Goal: Information Seeking & Learning: Learn about a topic

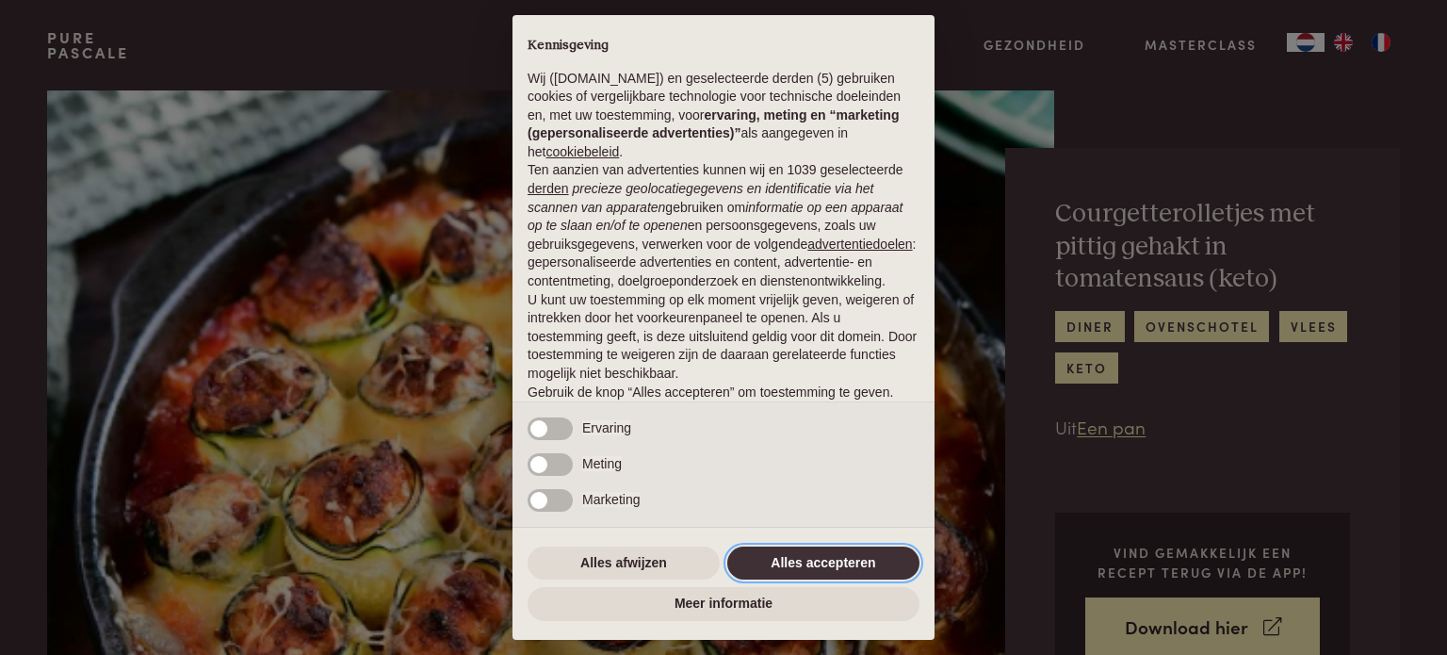
click at [862, 560] on button "Alles accepteren" at bounding box center [823, 563] width 192 height 34
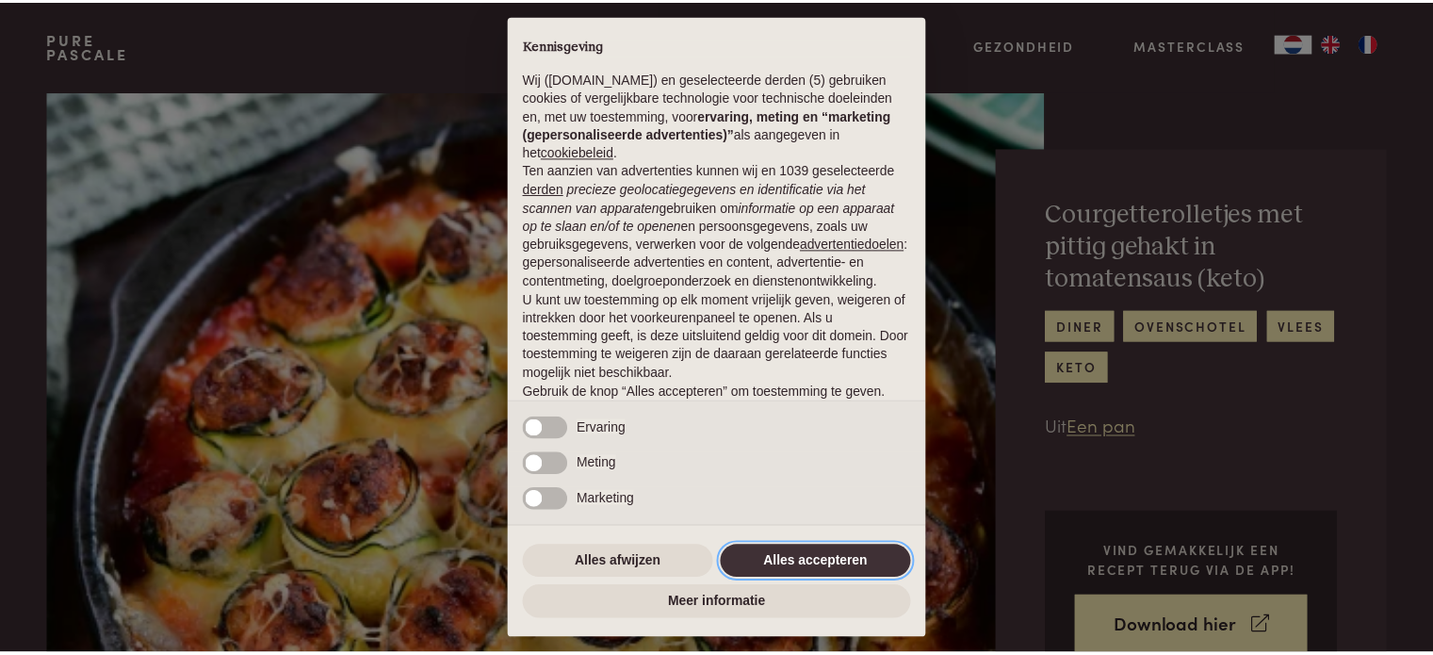
scroll to position [102, 0]
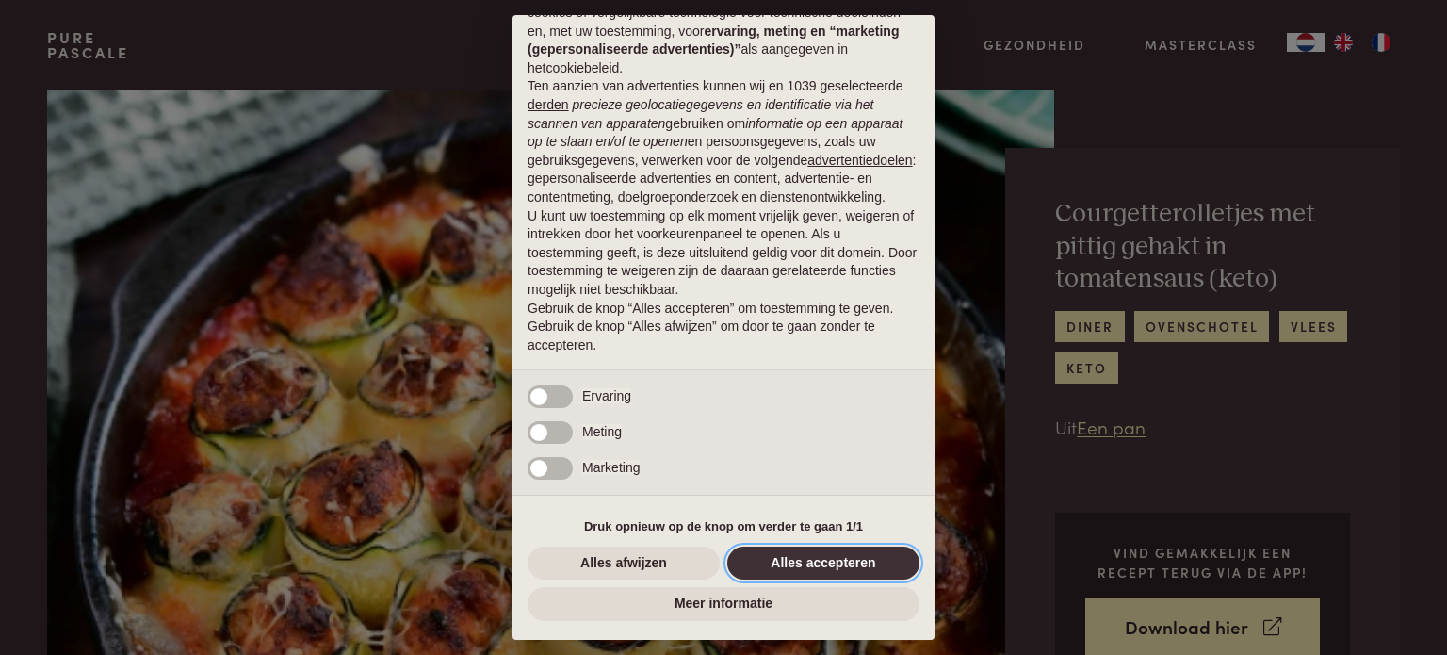
click at [857, 557] on button "Alles accepteren" at bounding box center [823, 563] width 192 height 34
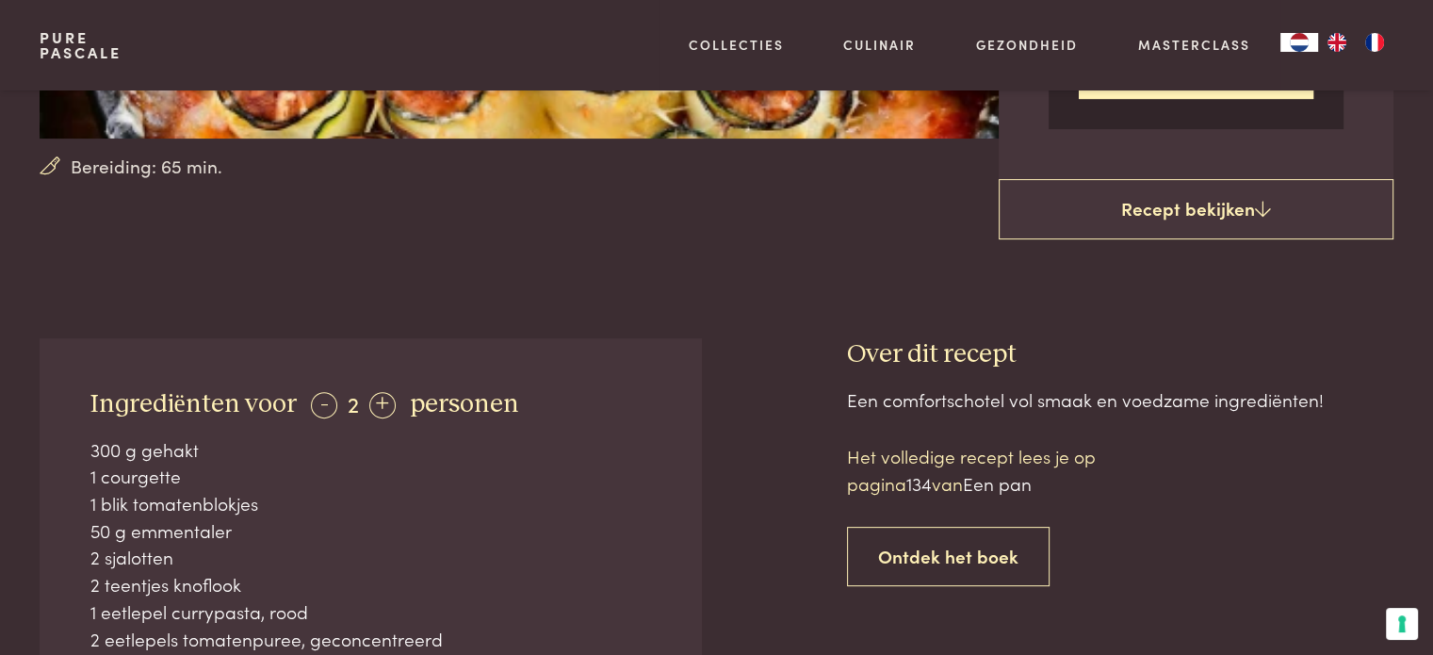
scroll to position [565, 0]
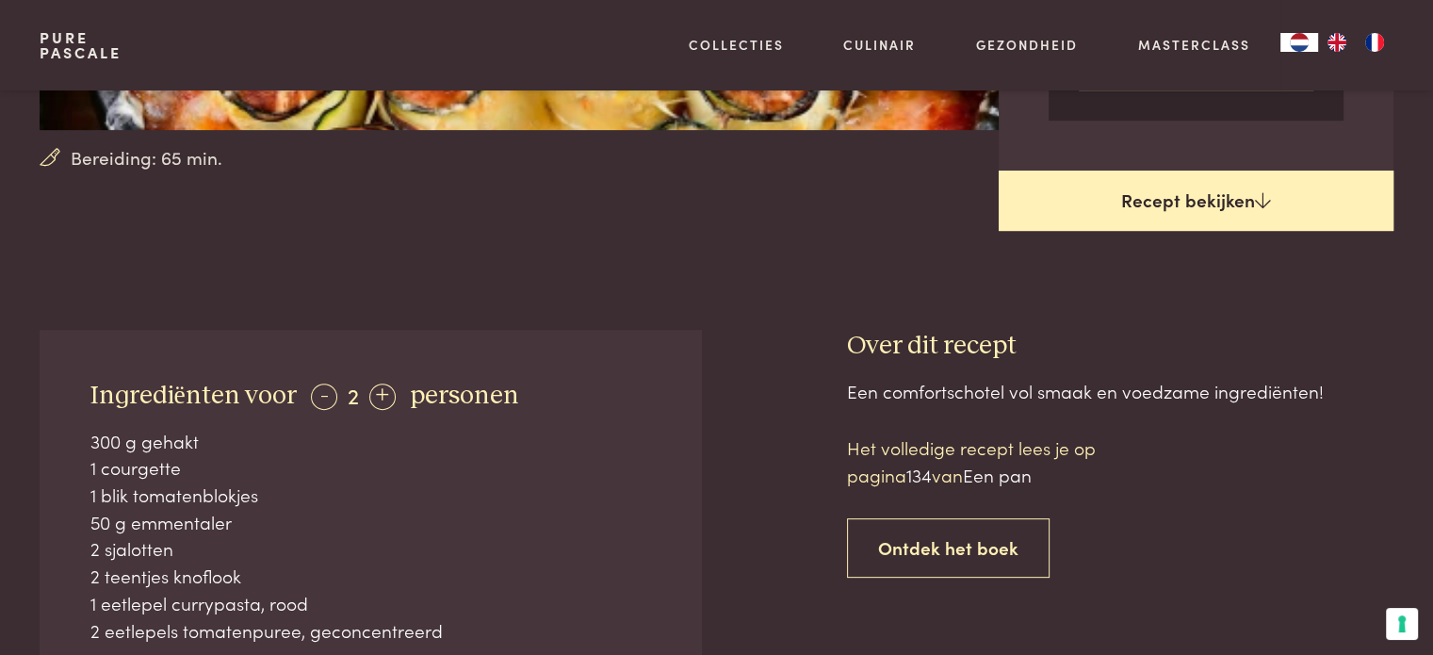
click at [1250, 198] on link "Recept bekijken" at bounding box center [1195, 200] width 395 height 60
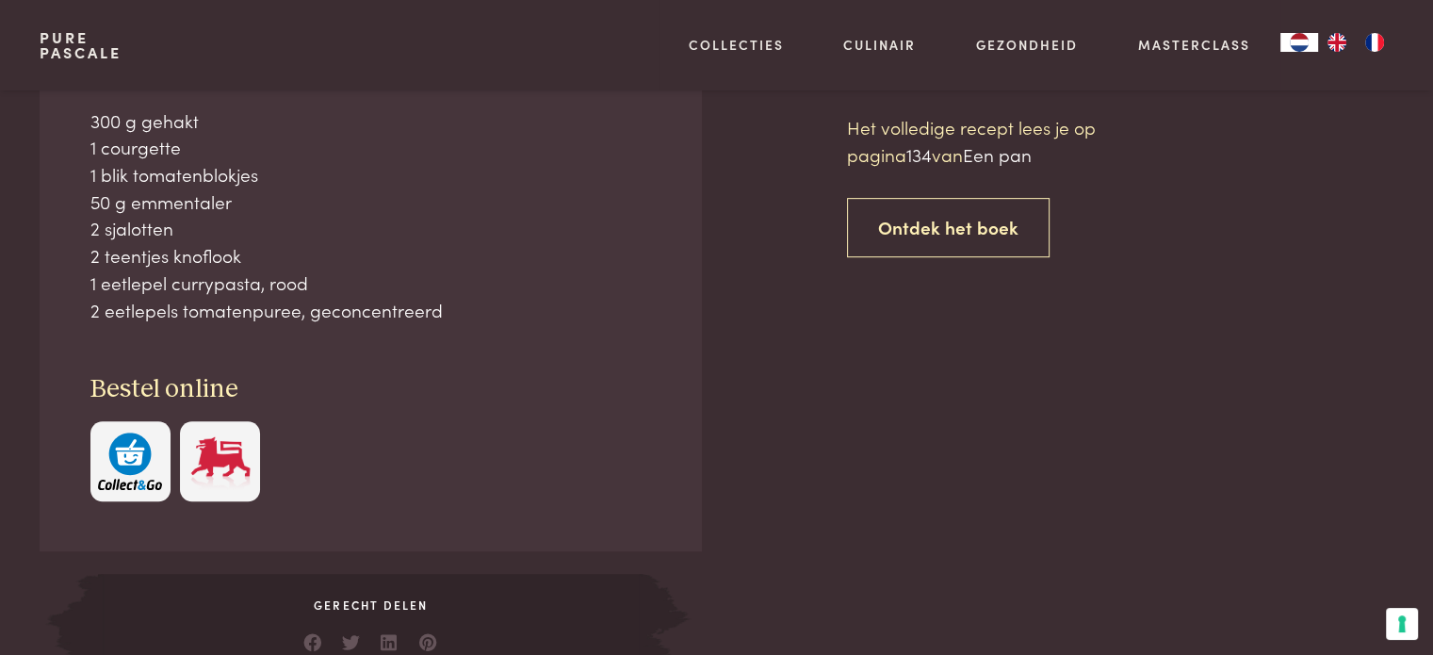
scroll to position [893, 0]
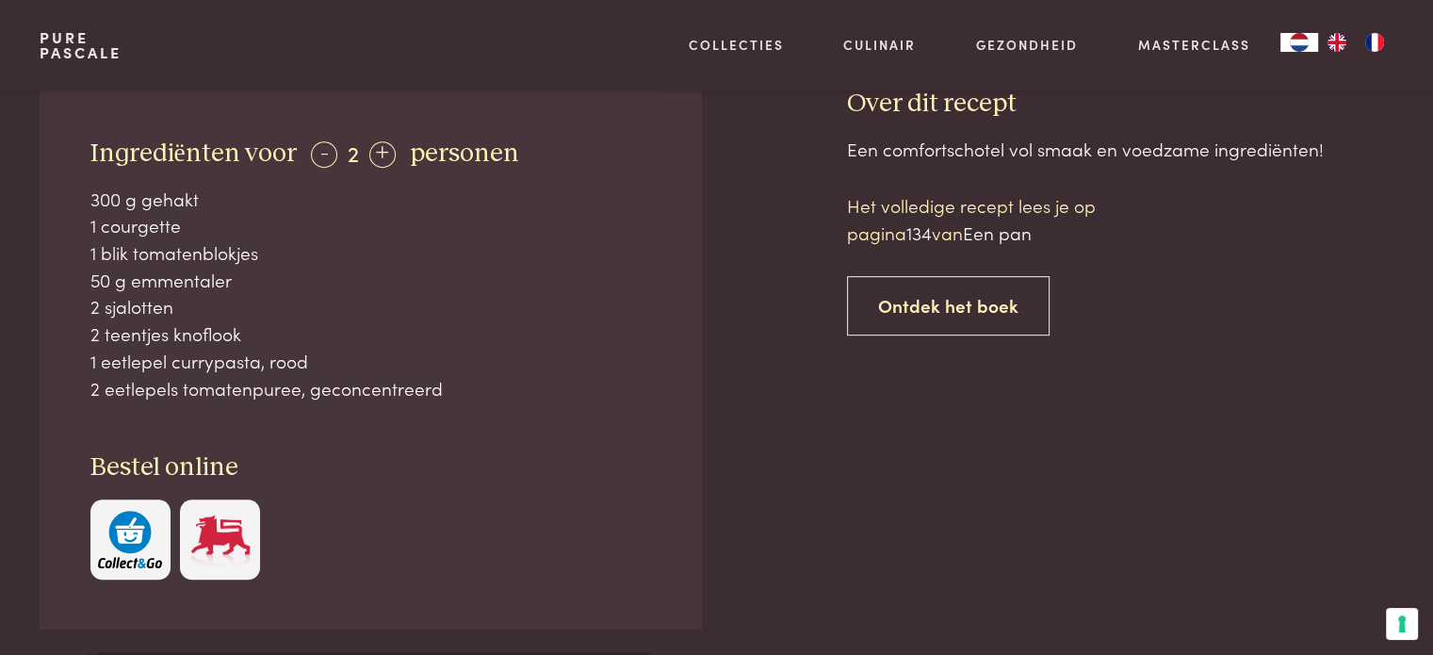
scroll to position [705, 0]
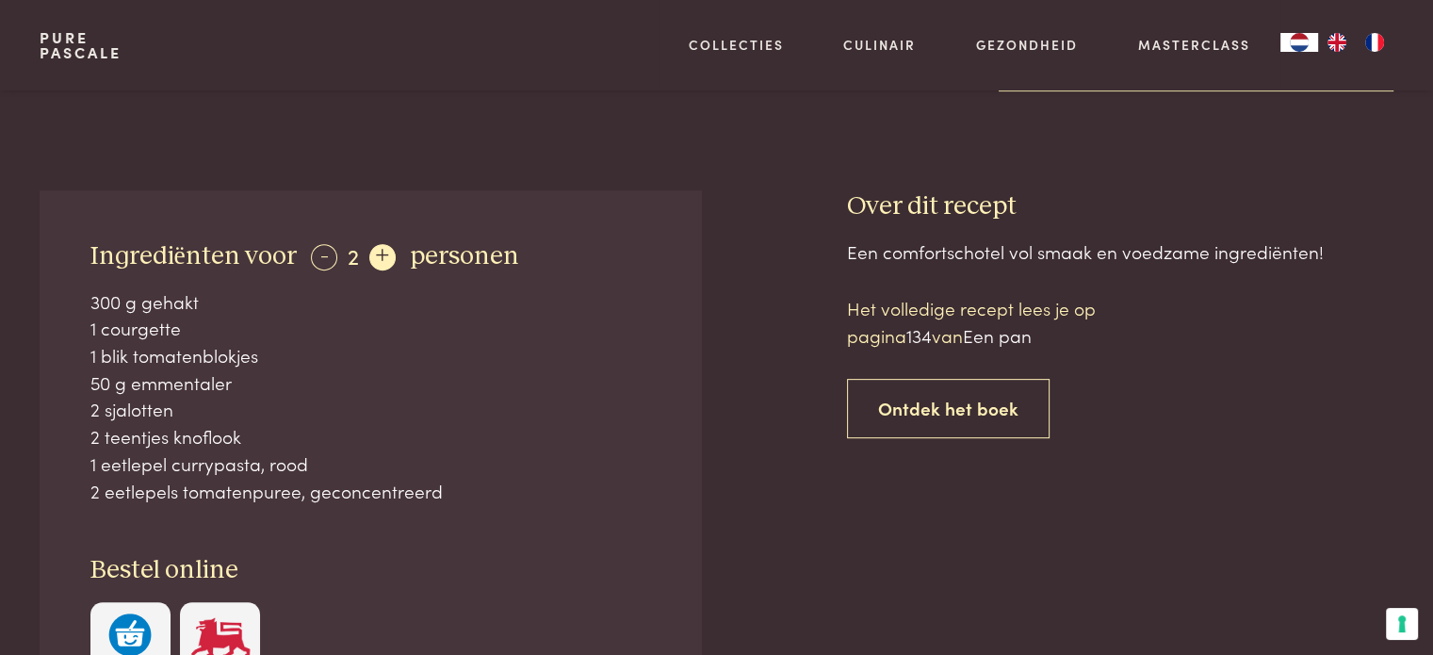
click at [377, 256] on div "+" at bounding box center [382, 257] width 26 height 26
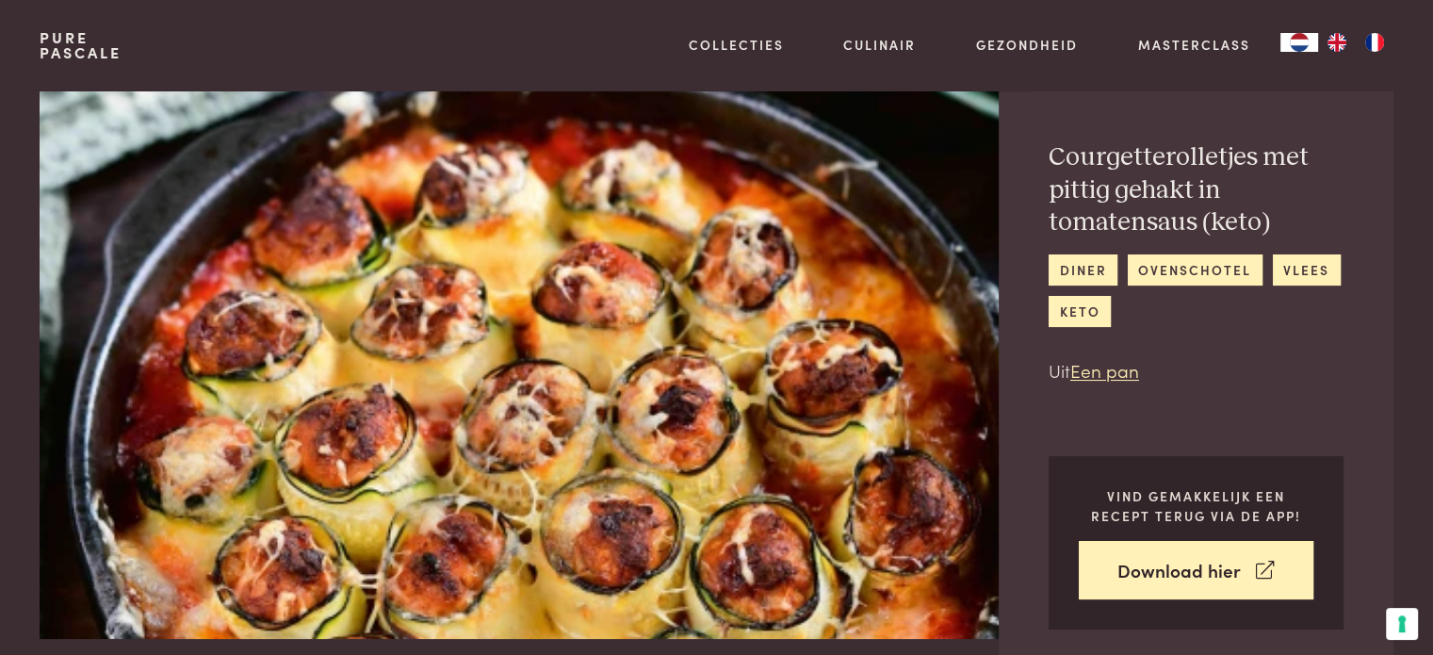
scroll to position [0, 0]
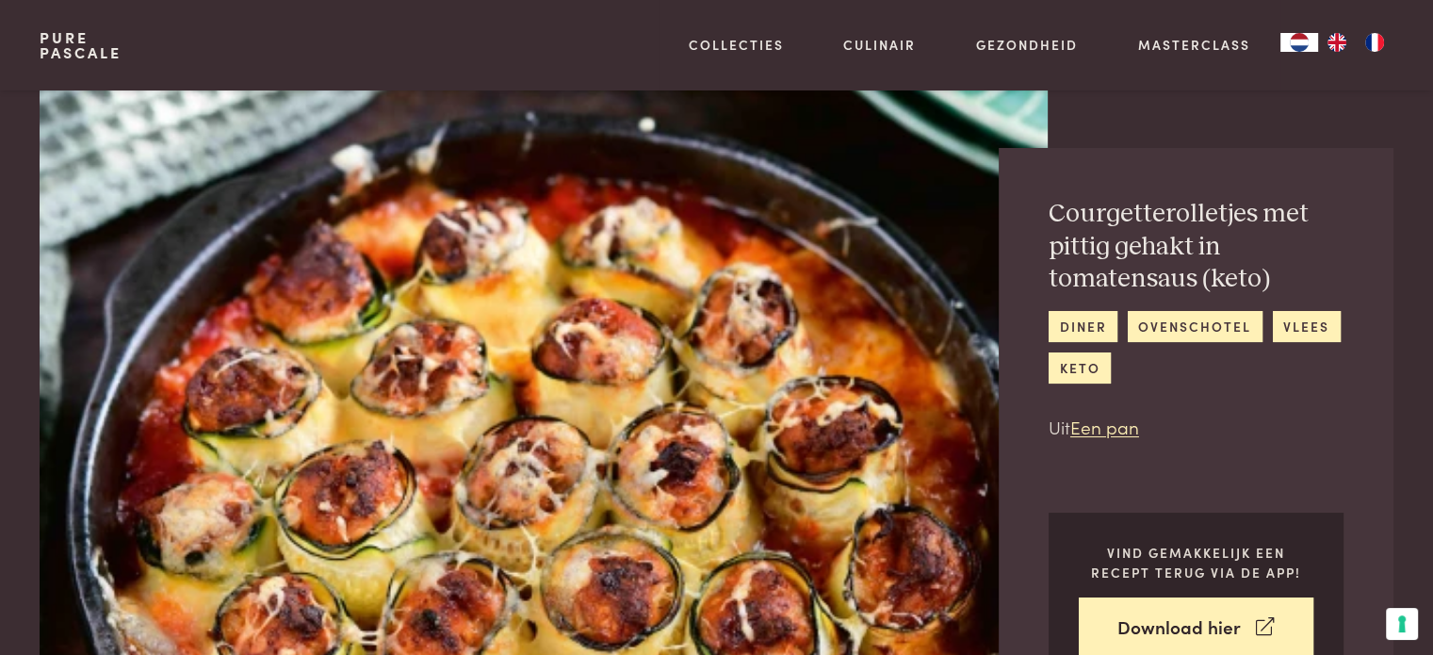
scroll to position [893, 0]
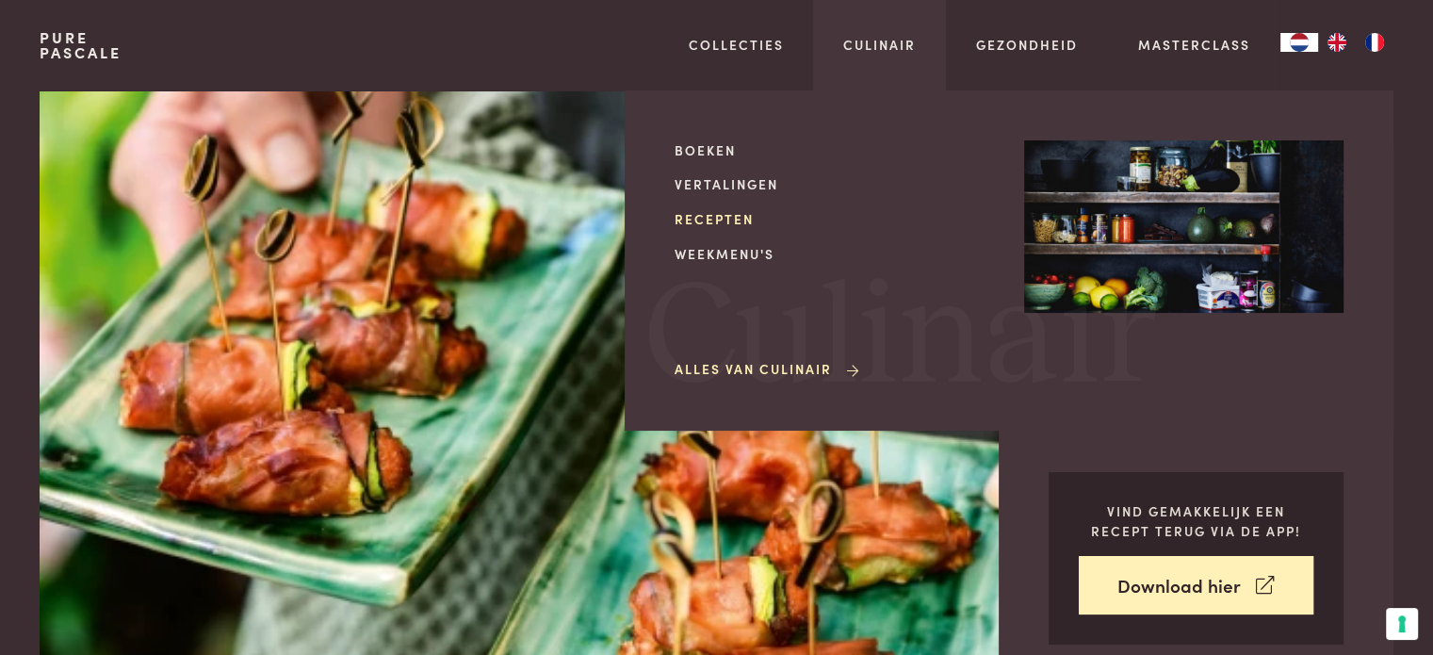
click at [723, 218] on link "Recepten" at bounding box center [833, 219] width 319 height 20
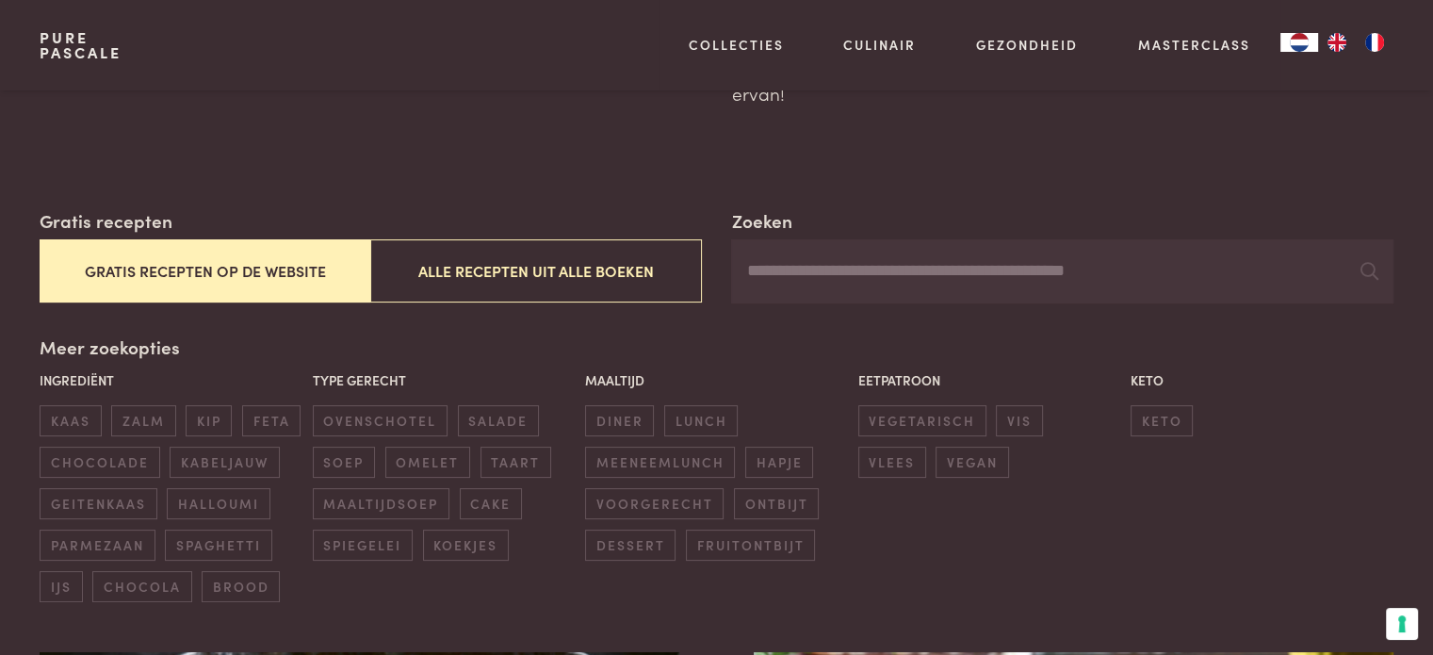
scroll to position [283, 0]
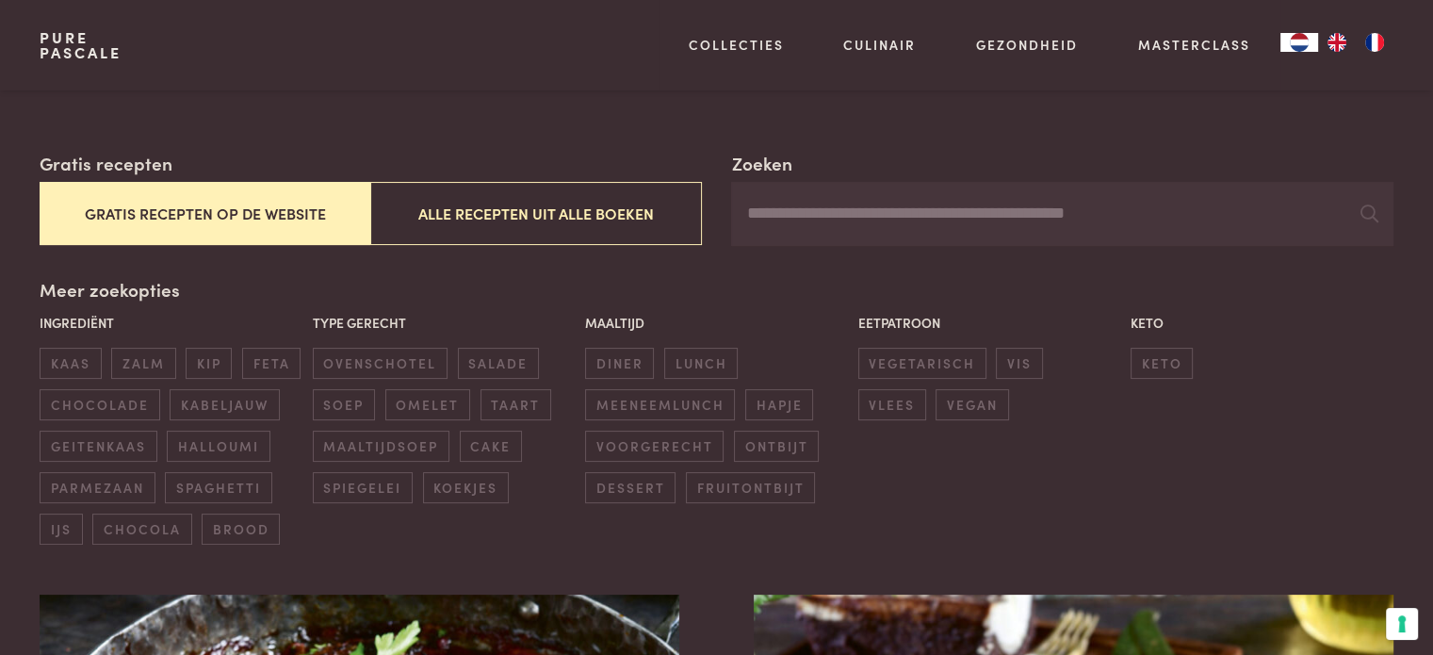
click at [241, 211] on button "Gratis recepten op de website" at bounding box center [205, 213] width 331 height 63
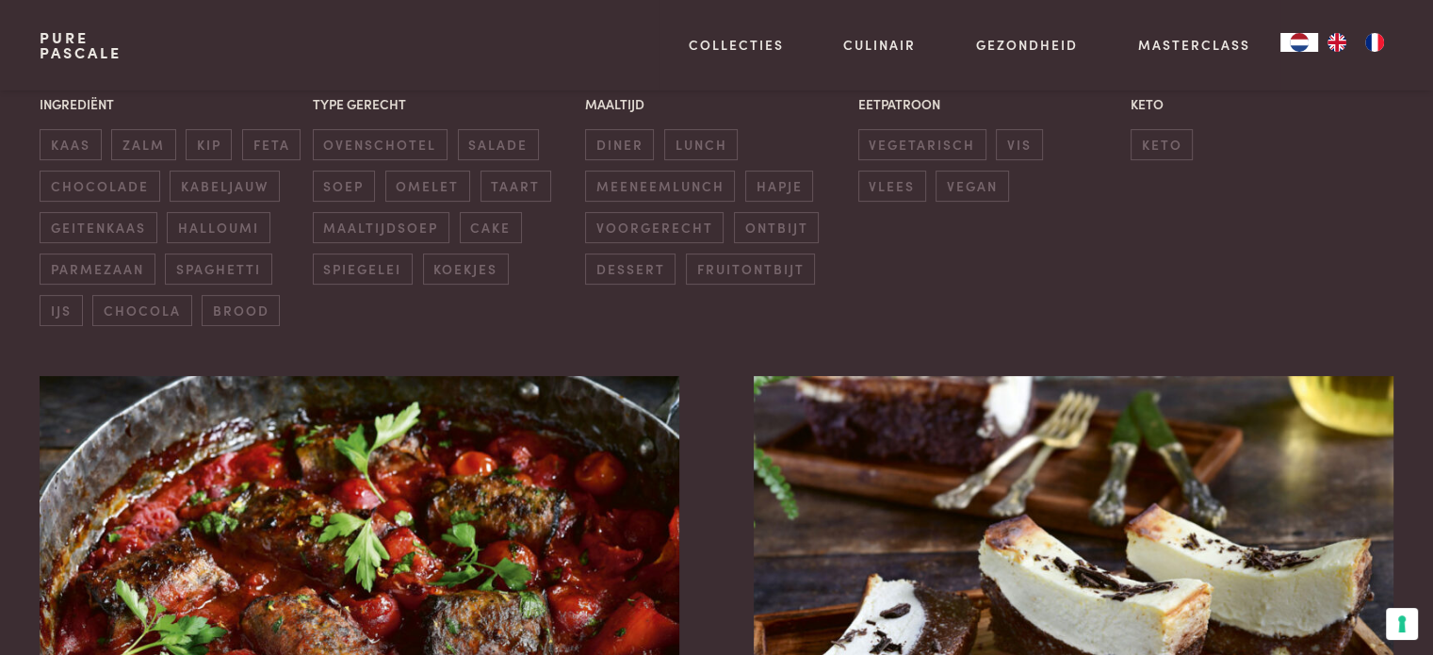
scroll to position [715, 0]
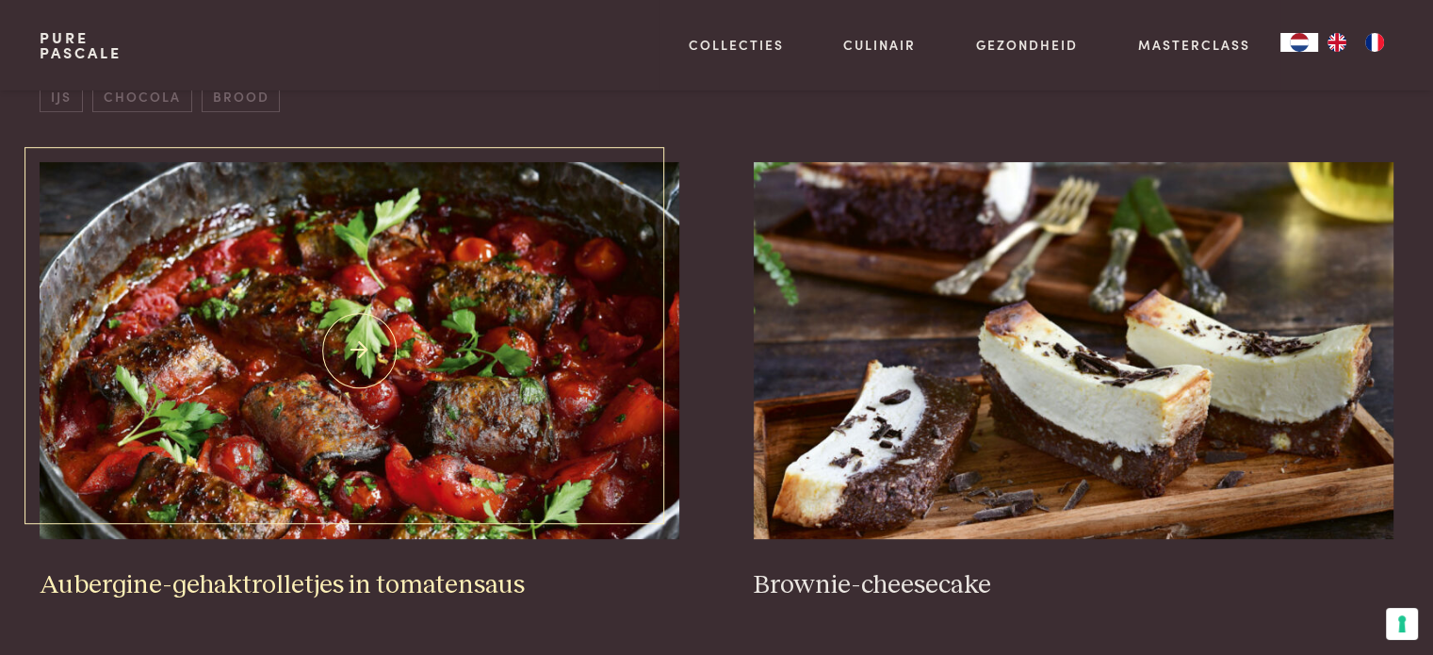
click at [570, 349] on img at bounding box center [359, 350] width 639 height 377
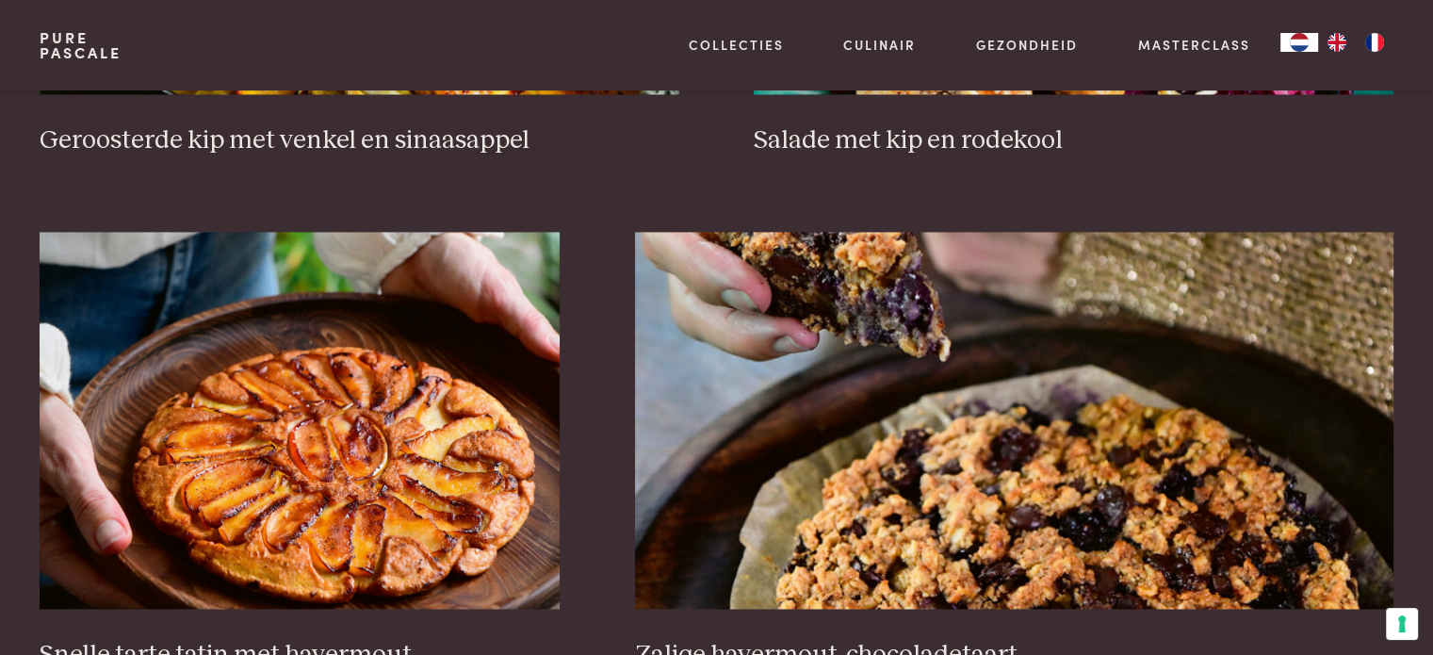
scroll to position [2787, 0]
